Goal: Find specific page/section: Find specific page/section

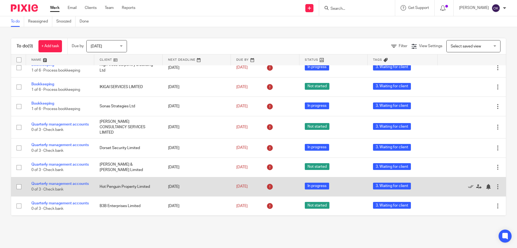
scroll to position [41, 0]
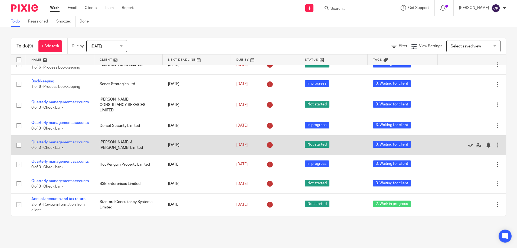
click at [42, 140] on link "Quarterly management accounts" at bounding box center [59, 142] width 57 height 4
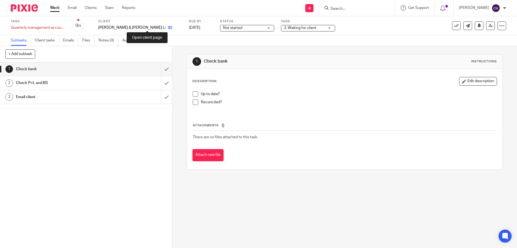
click at [168, 27] on icon at bounding box center [170, 27] width 4 height 4
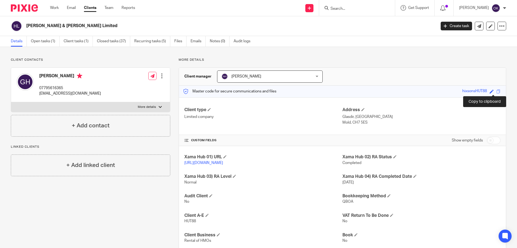
click at [497, 92] on span at bounding box center [499, 91] width 4 height 4
